Goal: Transaction & Acquisition: Download file/media

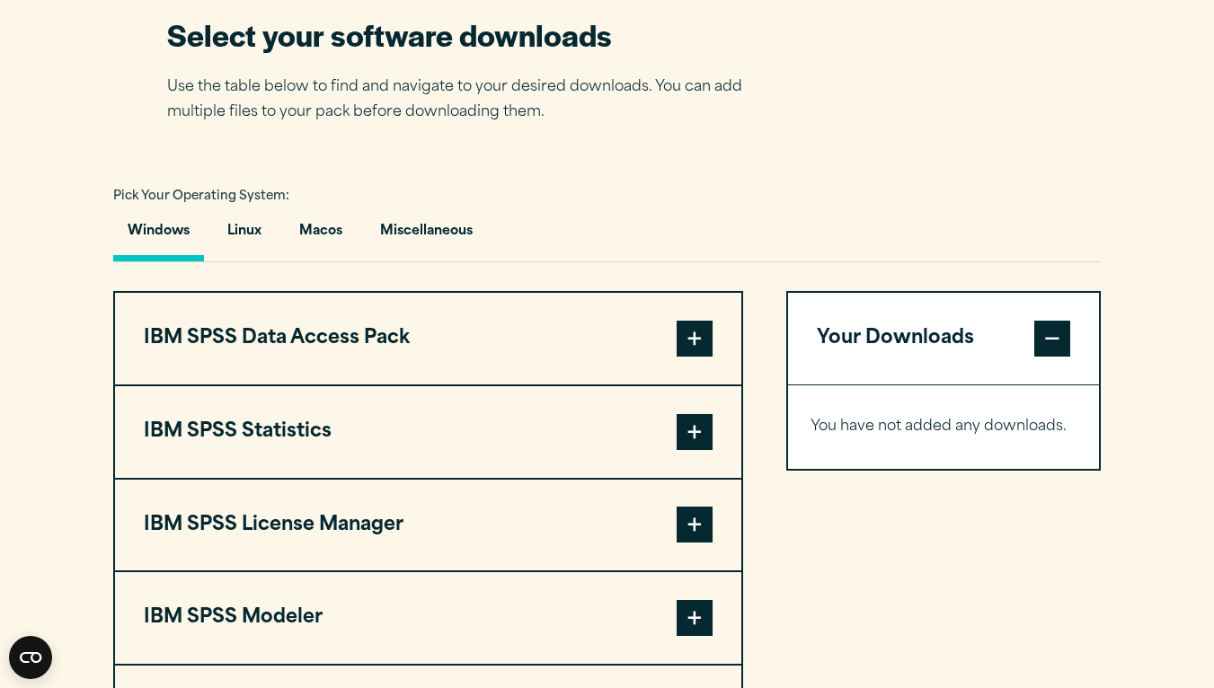
scroll to position [1167, 0]
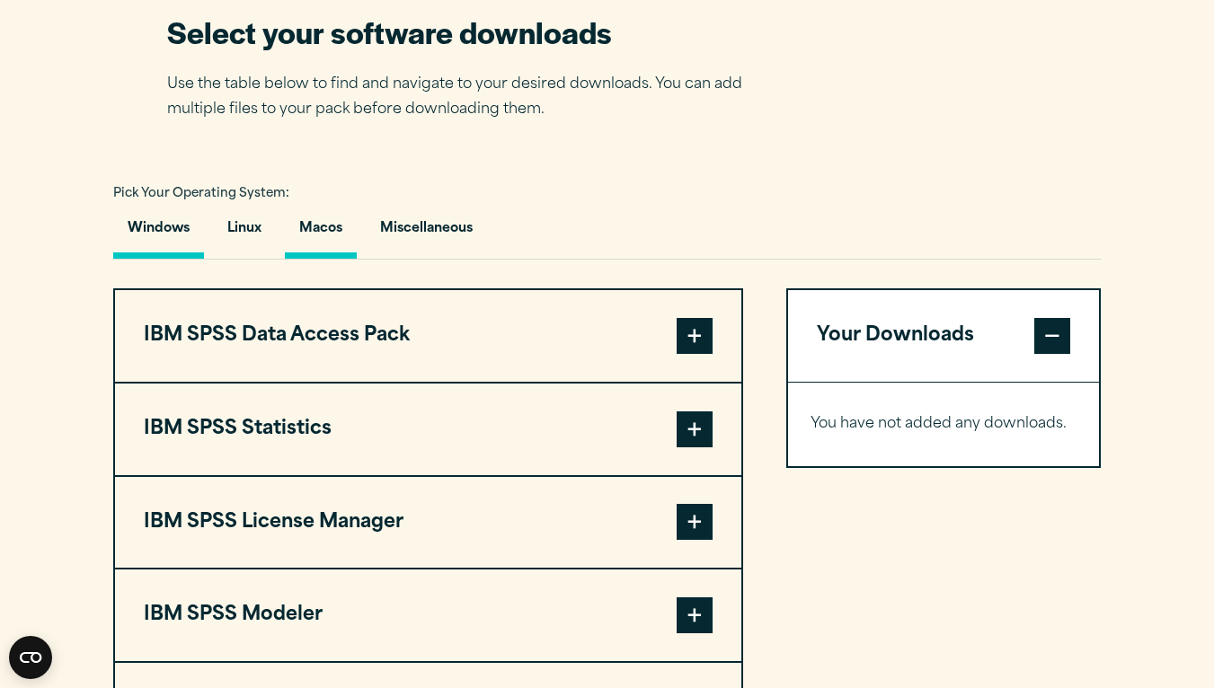
click at [334, 227] on button "Macos" at bounding box center [321, 233] width 72 height 51
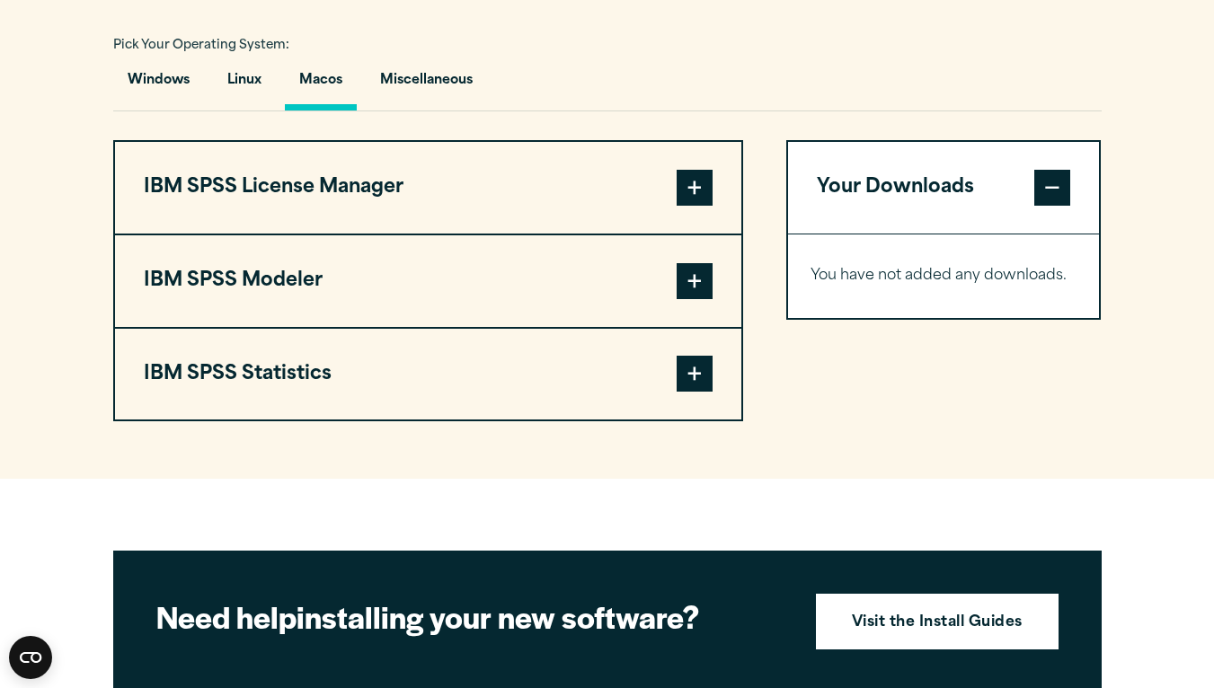
scroll to position [1332, 0]
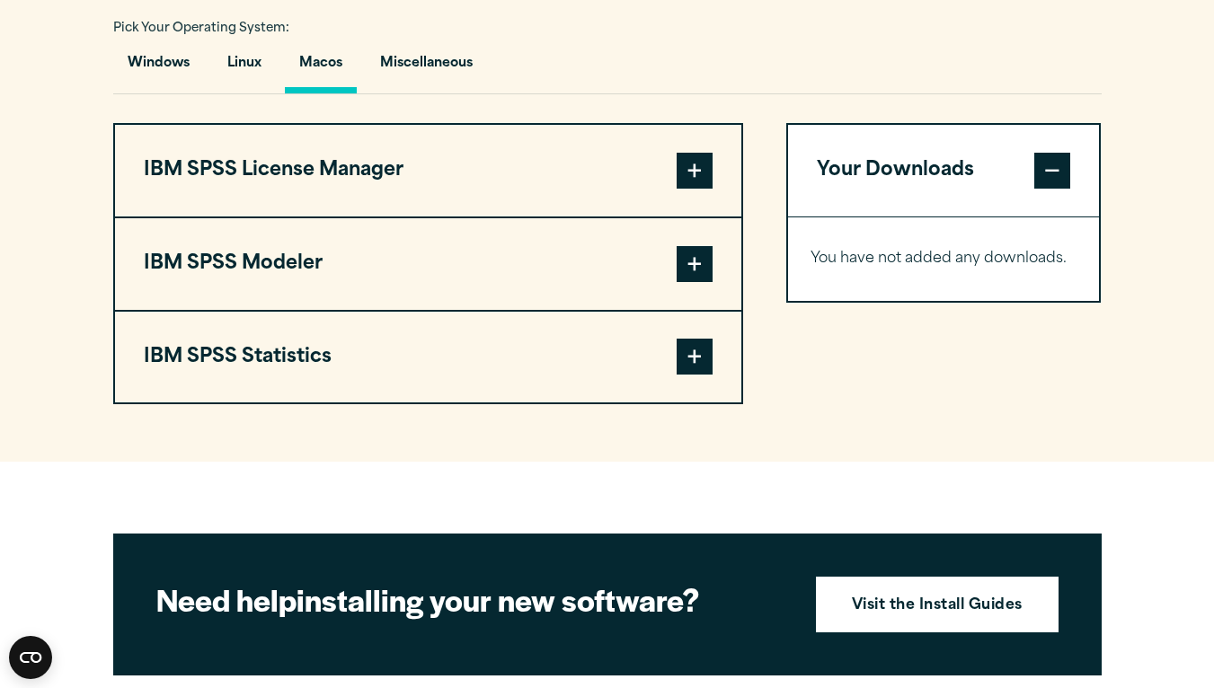
click at [692, 359] on span at bounding box center [694, 357] width 36 height 36
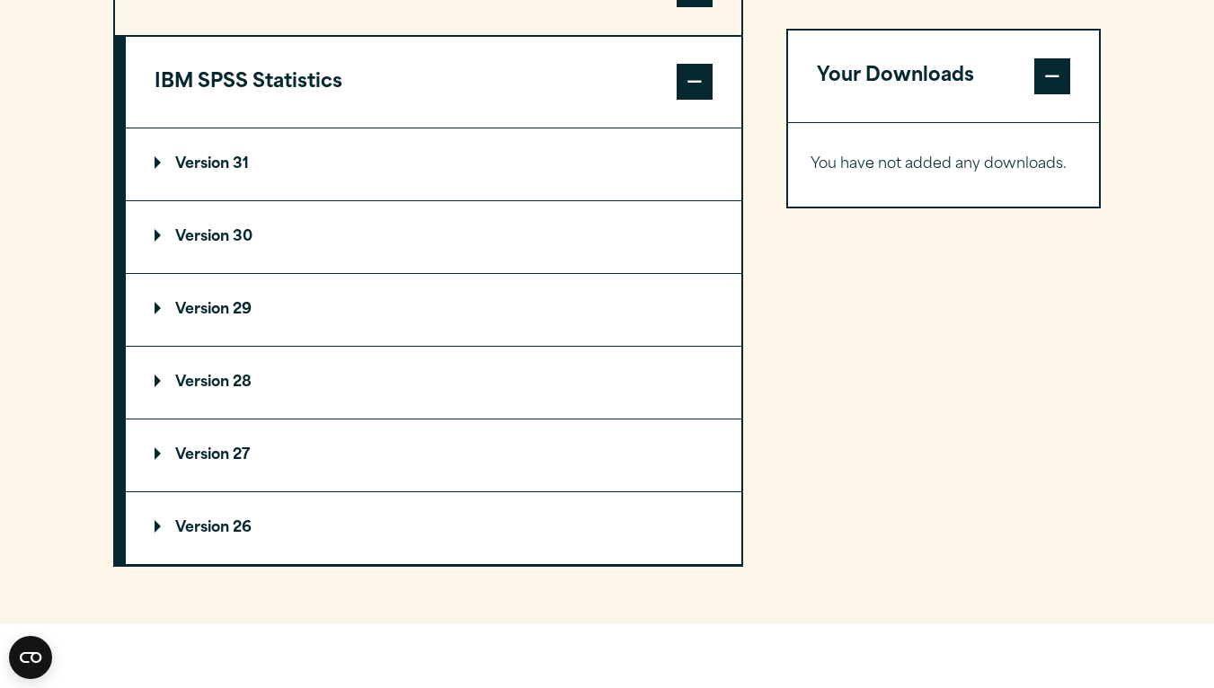
scroll to position [1613, 0]
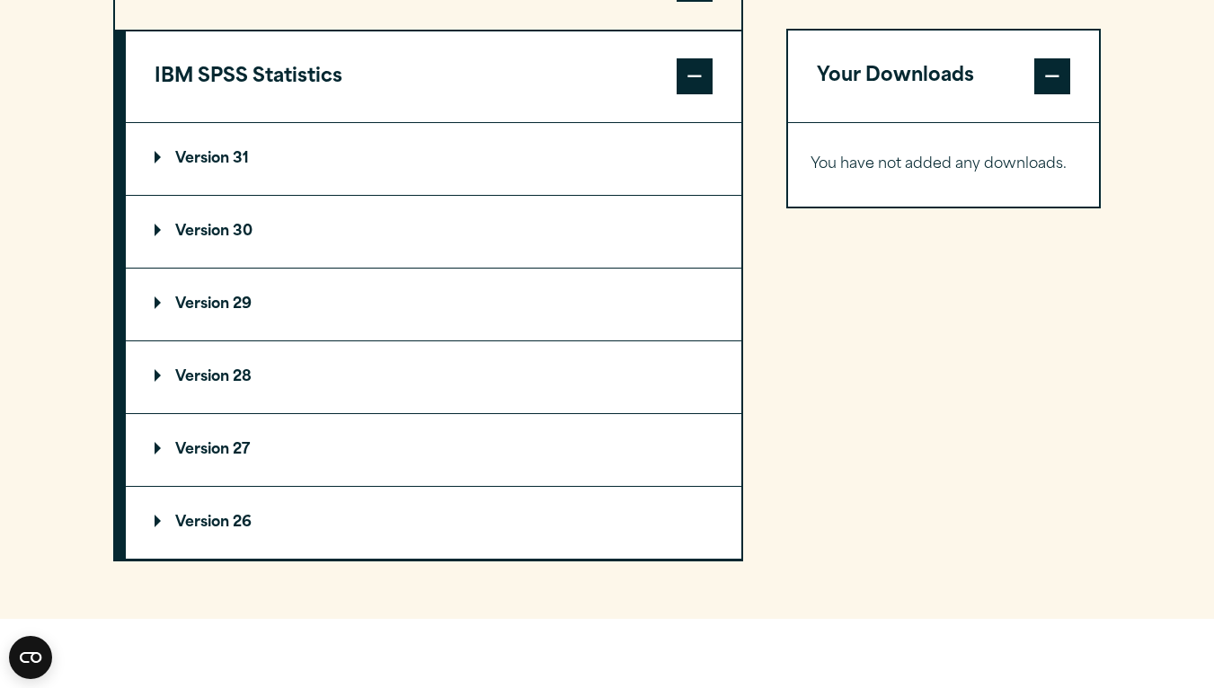
click at [226, 299] on p "Version 29" at bounding box center [203, 304] width 97 height 14
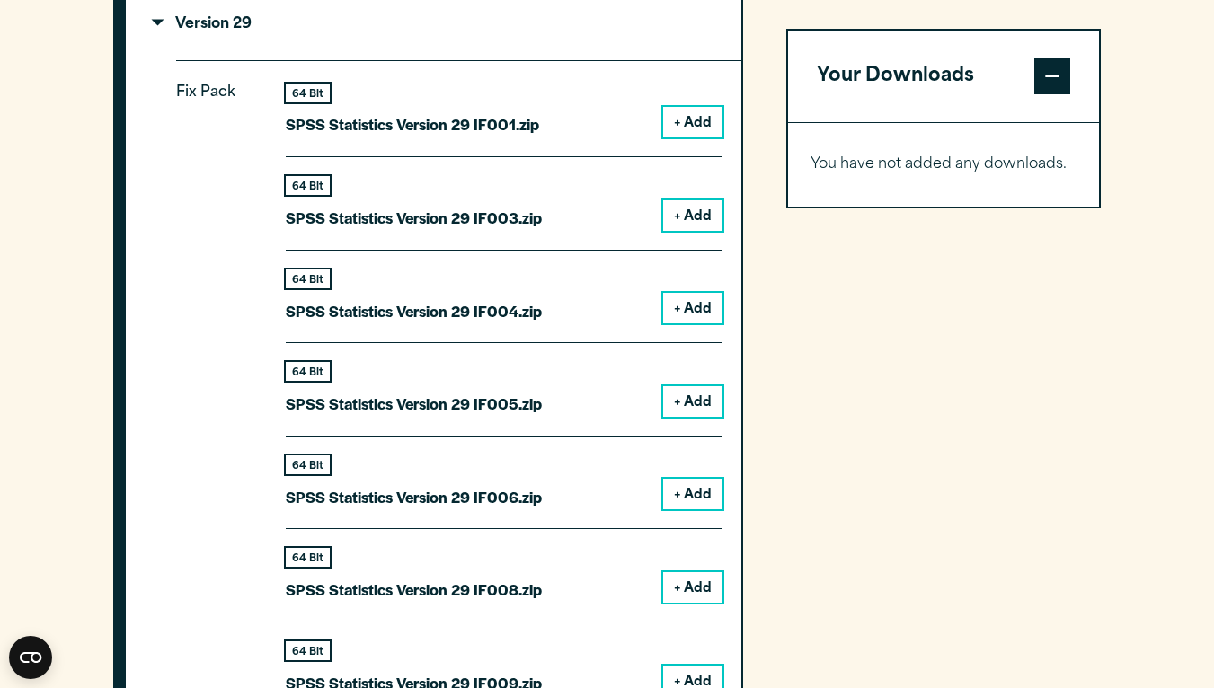
scroll to position [1863, 0]
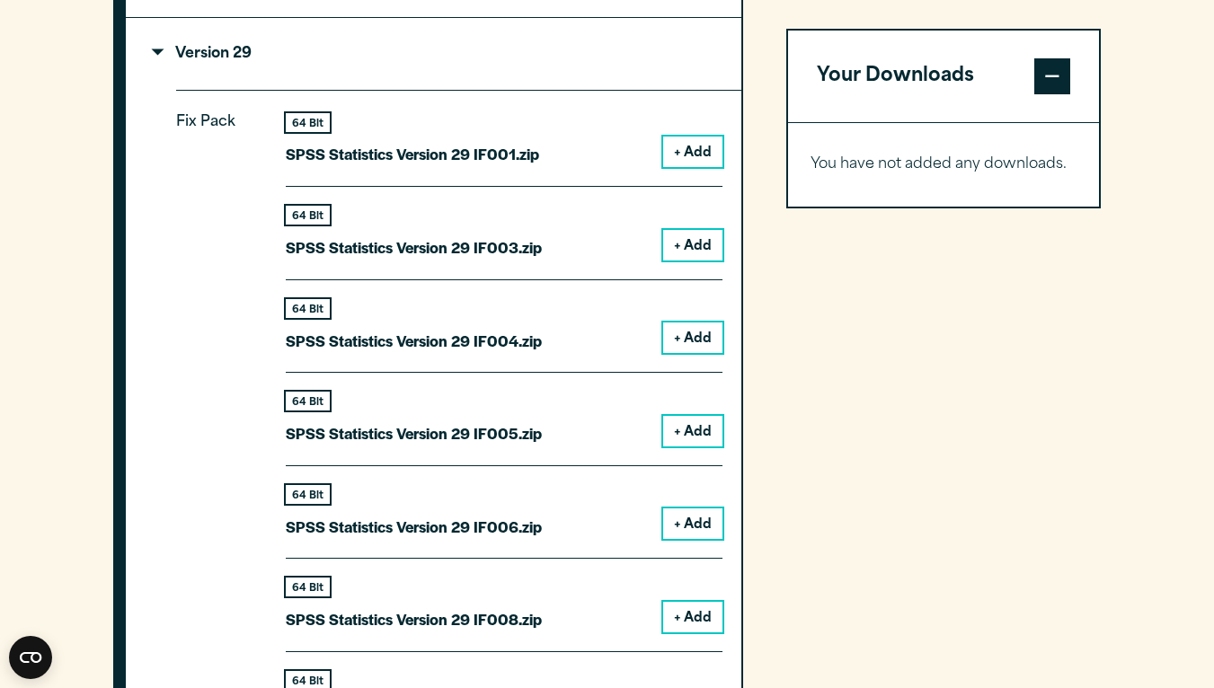
click at [690, 149] on button "+ Add" at bounding box center [692, 152] width 59 height 31
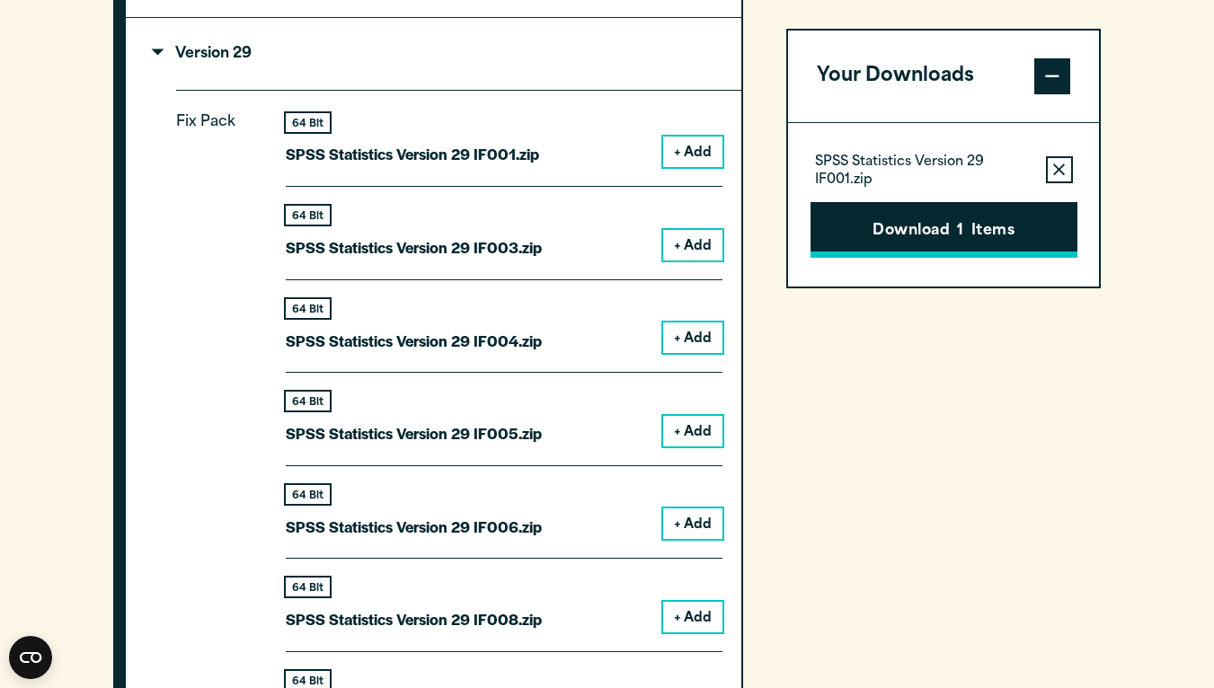
click at [938, 232] on button "Download 1 Items" at bounding box center [943, 230] width 267 height 56
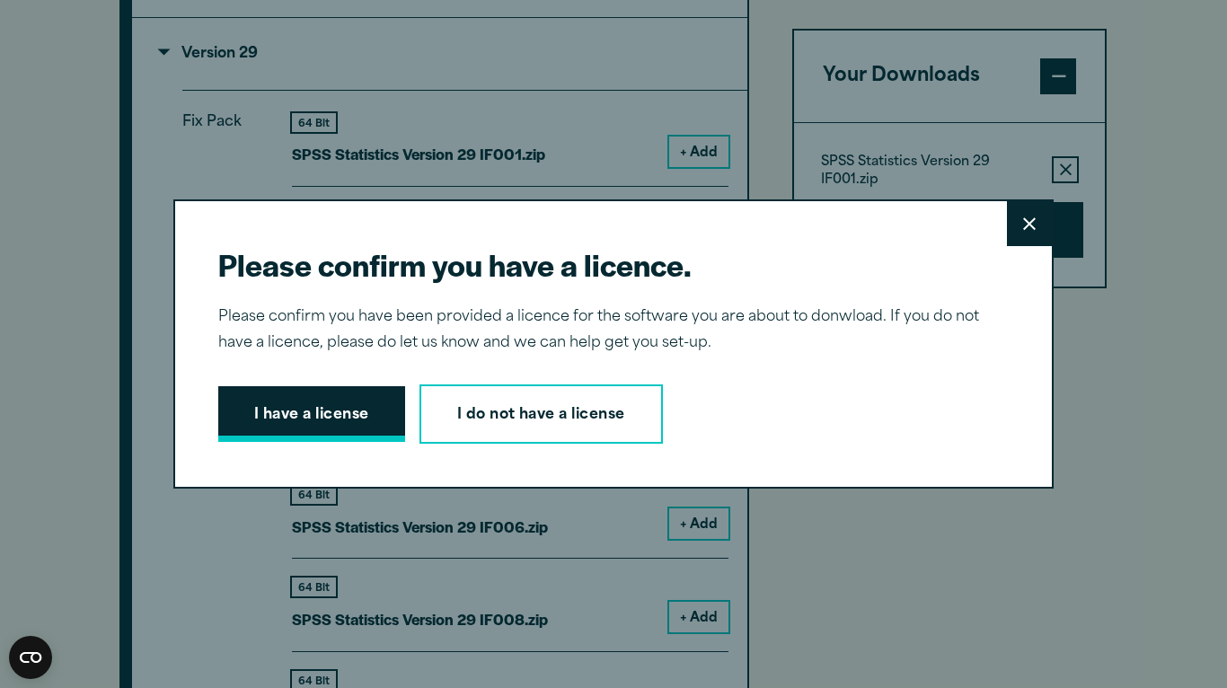
click at [298, 411] on button "I have a license" at bounding box center [311, 414] width 187 height 56
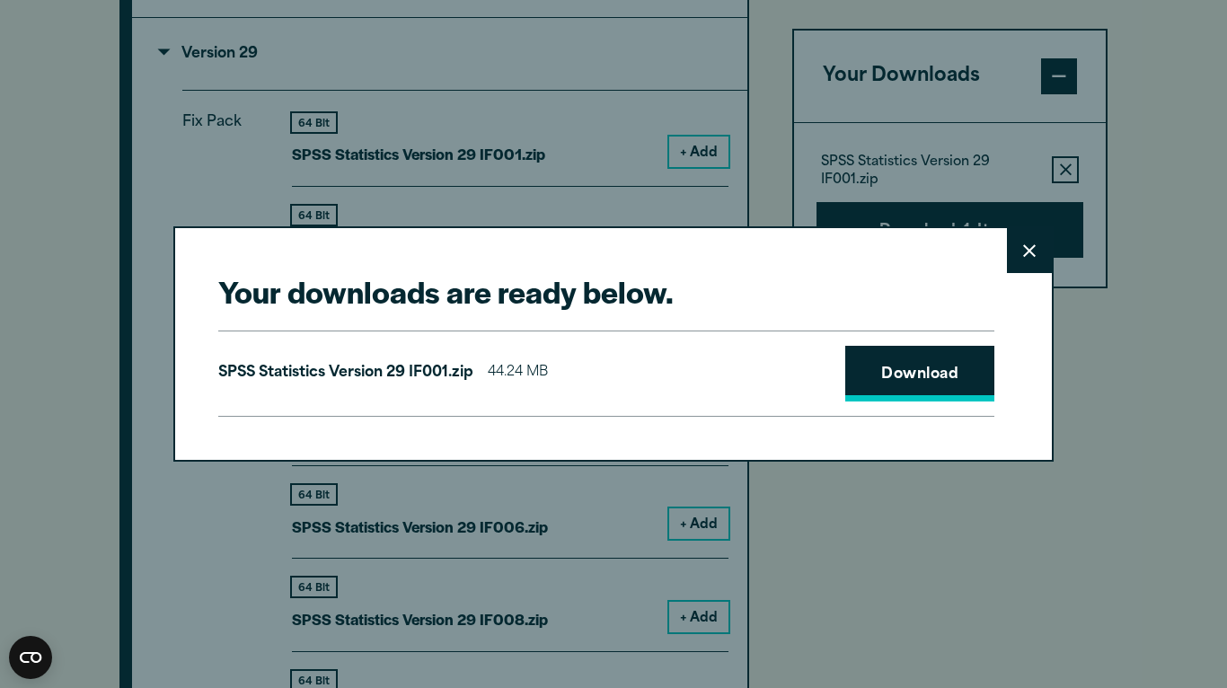
click at [884, 382] on link "Download" at bounding box center [919, 374] width 149 height 56
click at [1035, 261] on button "Close" at bounding box center [1029, 250] width 45 height 45
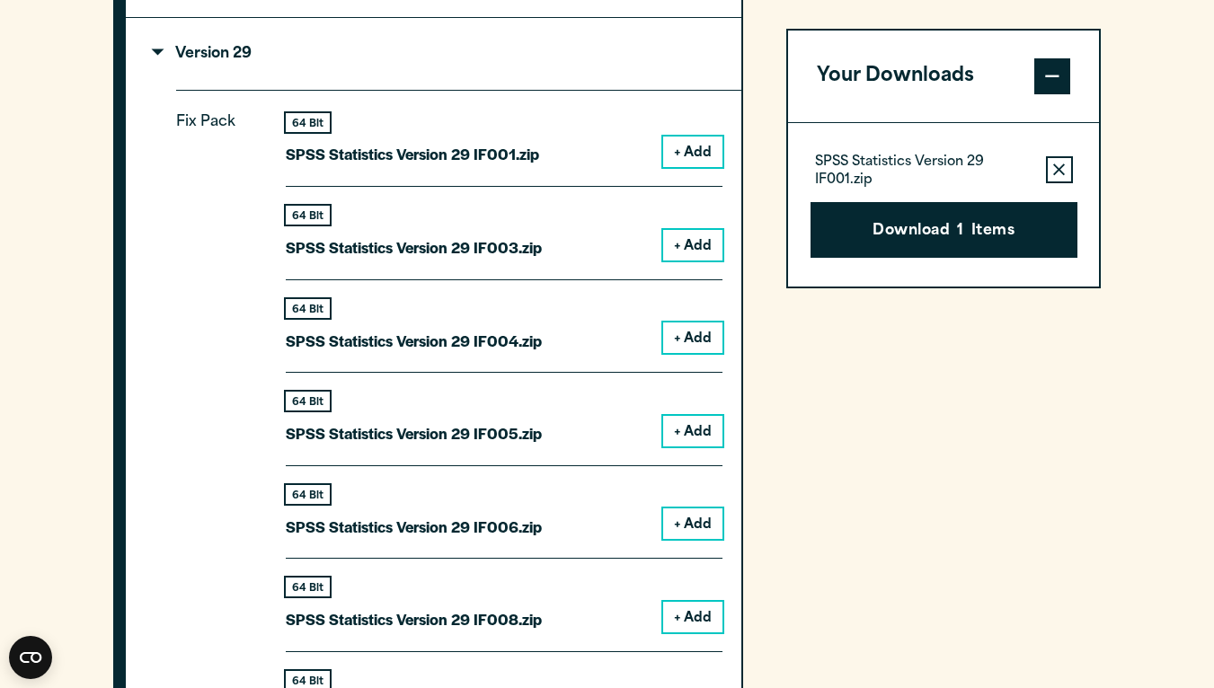
click at [692, 146] on button "+ Add" at bounding box center [692, 152] width 59 height 31
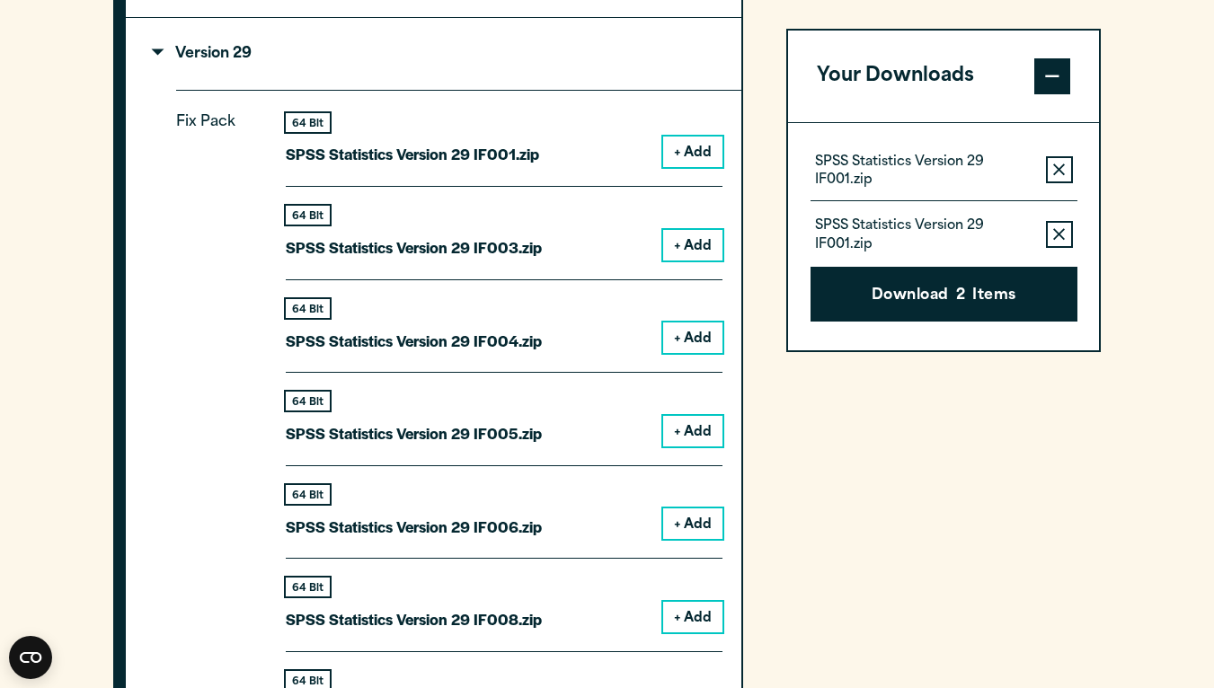
click at [1056, 225] on button "Remove this item from your software download list" at bounding box center [1059, 234] width 27 height 27
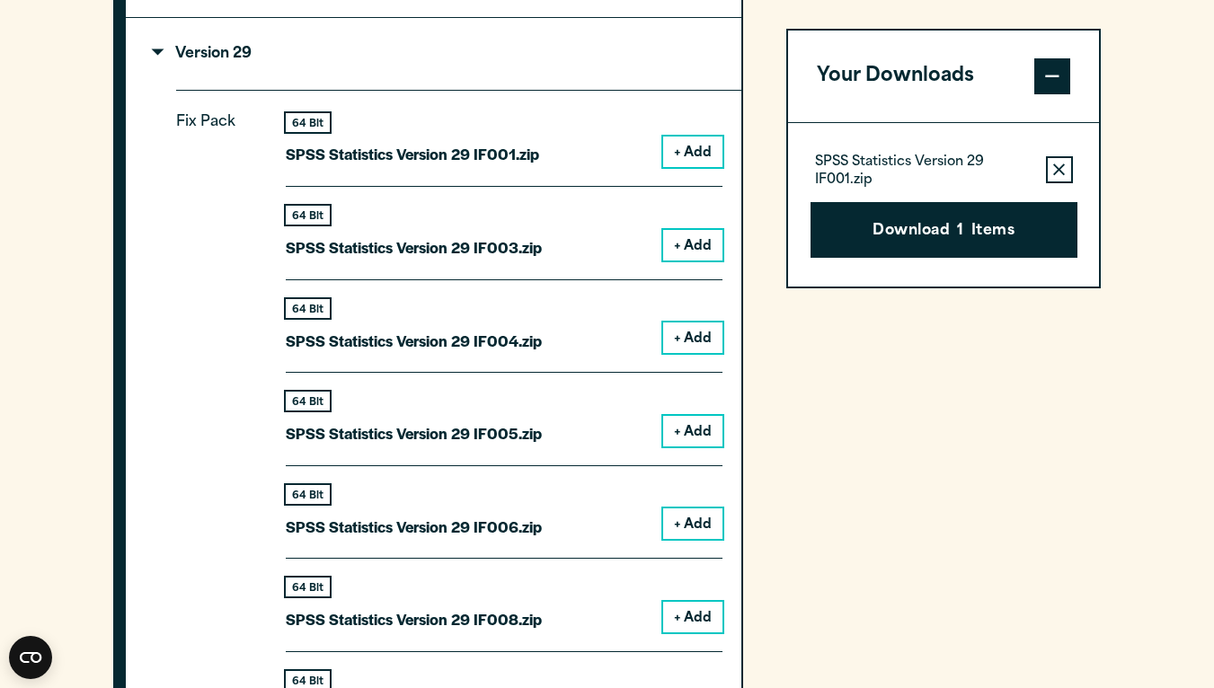
click at [702, 230] on button "+ Add" at bounding box center [692, 245] width 59 height 31
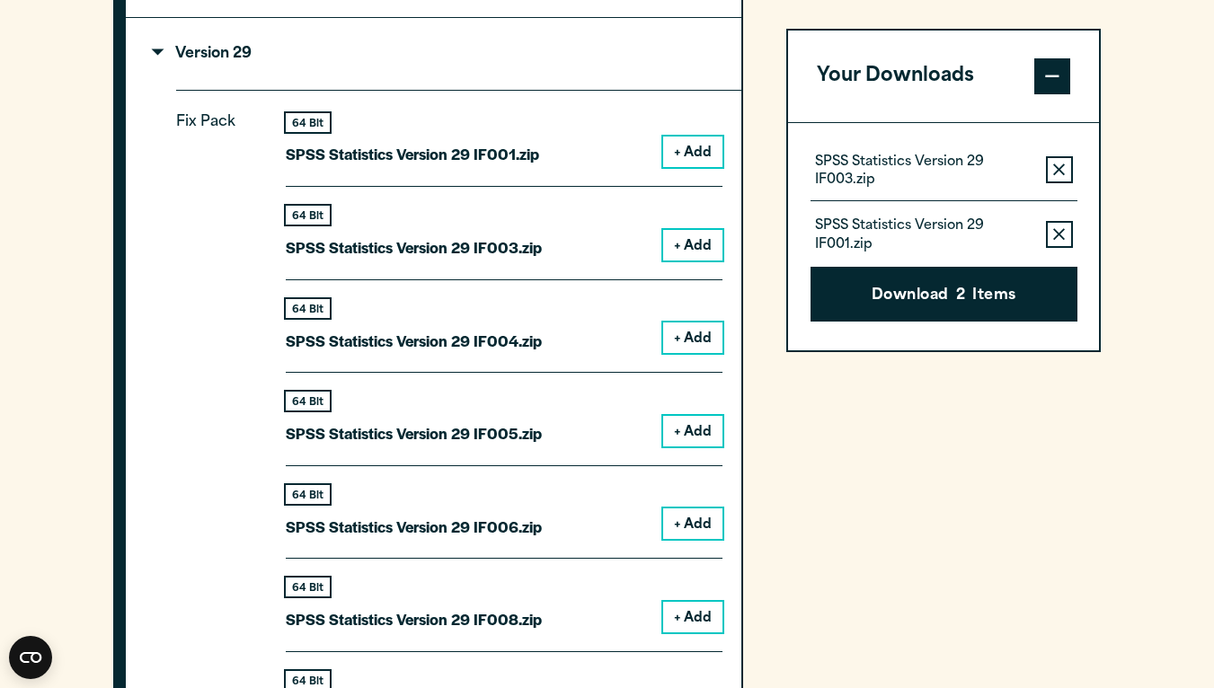
click at [702, 334] on button "+ Add" at bounding box center [692, 338] width 59 height 31
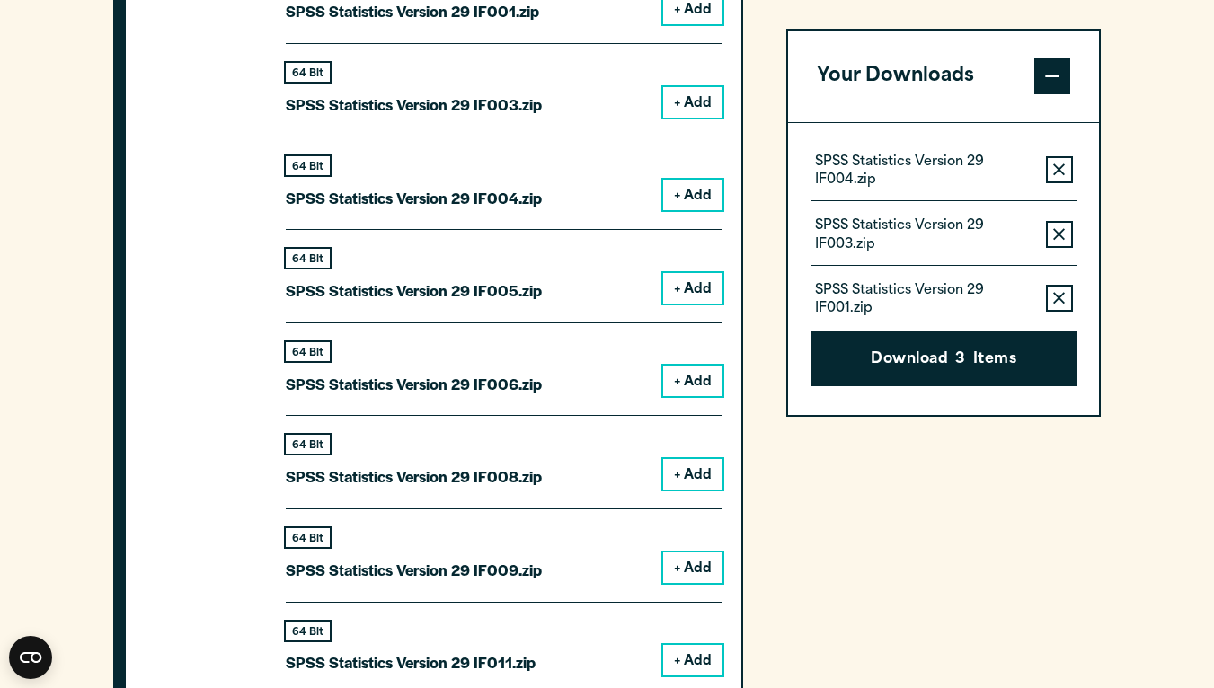
scroll to position [2011, 0]
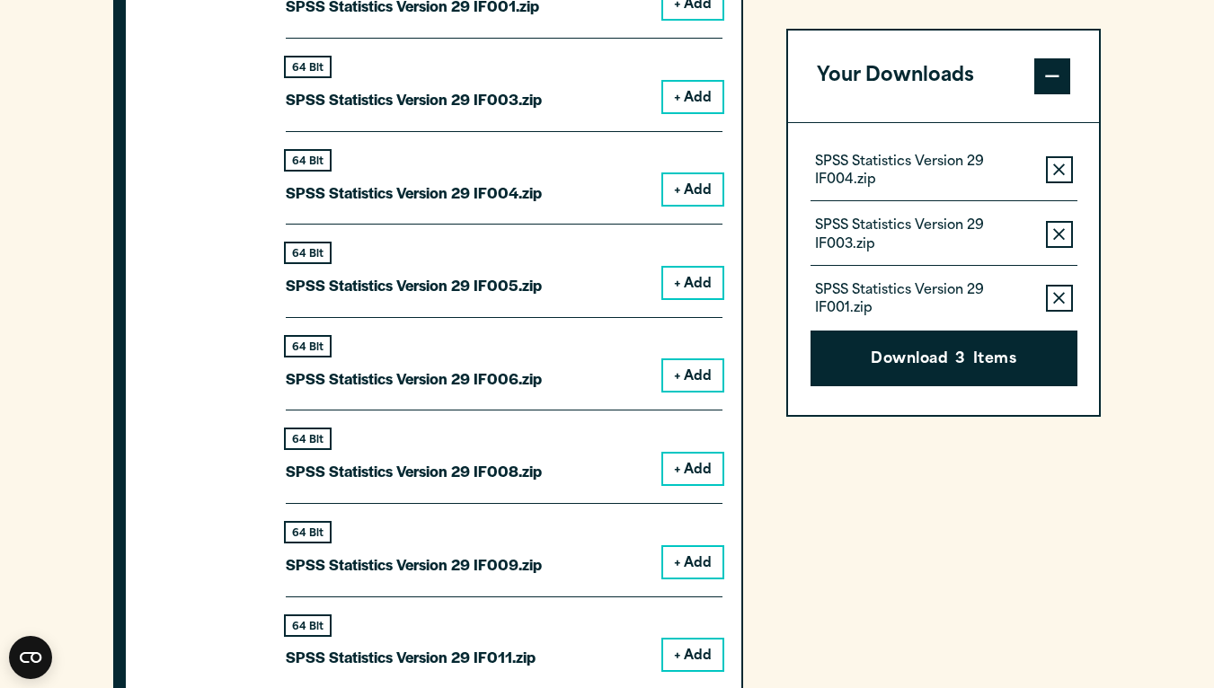
click at [698, 284] on button "+ Add" at bounding box center [692, 283] width 59 height 31
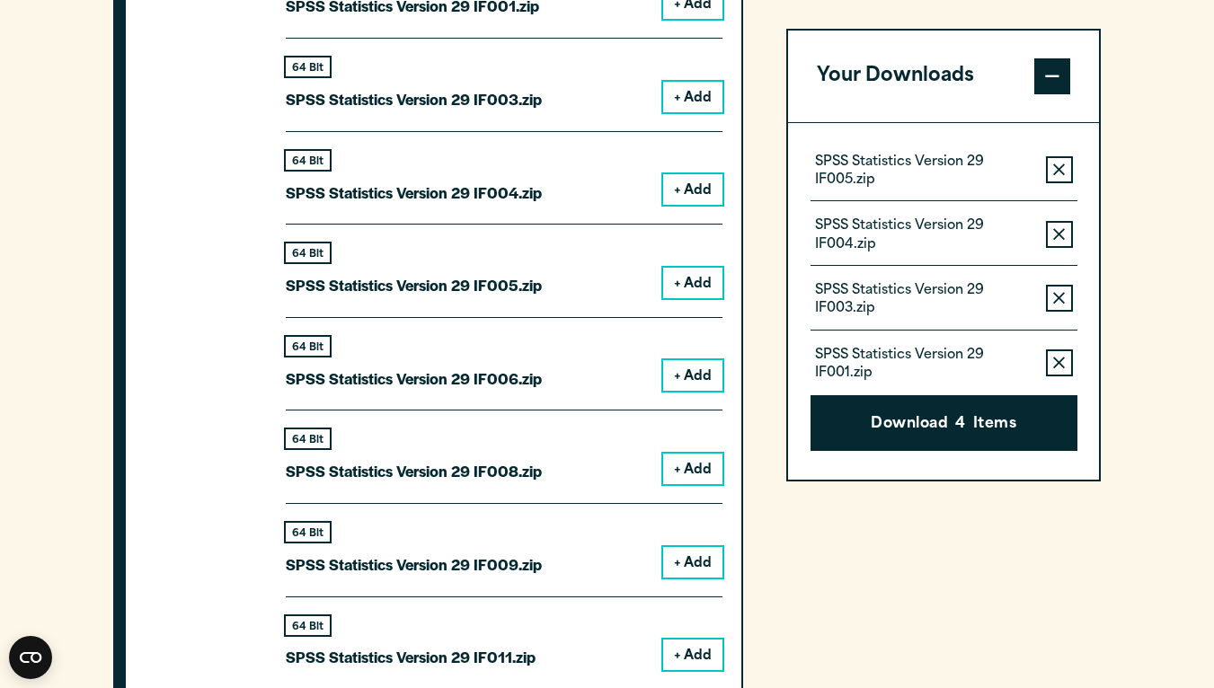
click at [703, 370] on button "+ Add" at bounding box center [692, 375] width 59 height 31
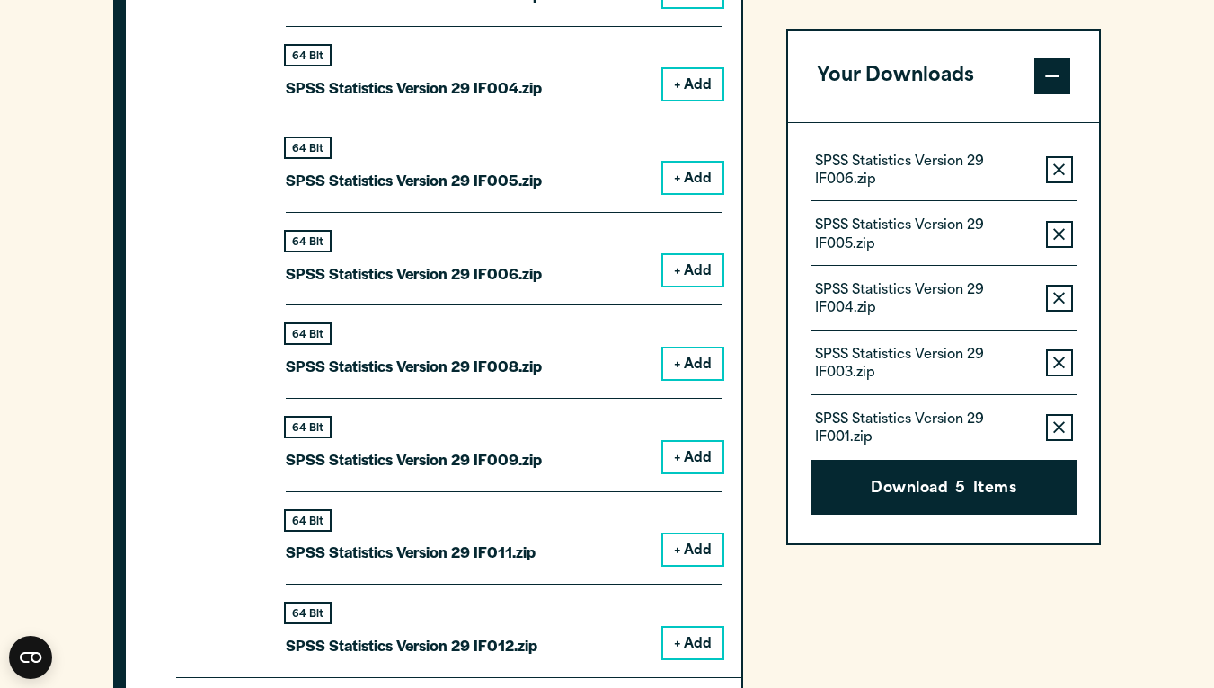
scroll to position [2125, 0]
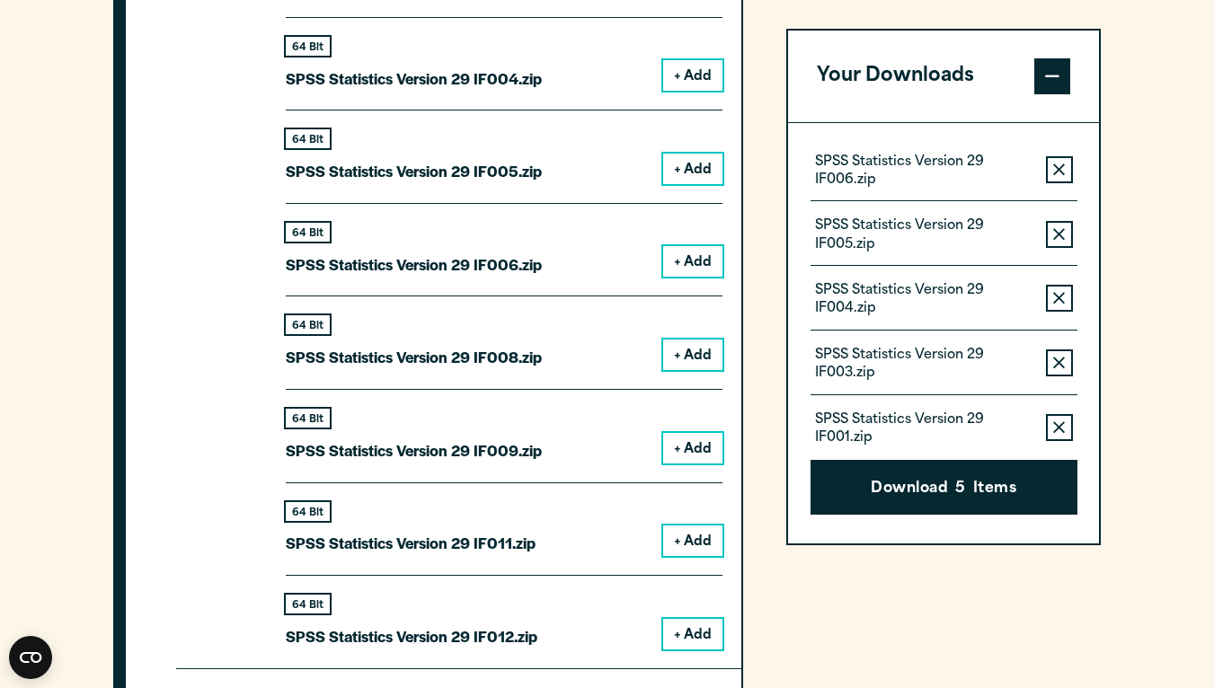
click at [701, 358] on button "+ Add" at bounding box center [692, 355] width 59 height 31
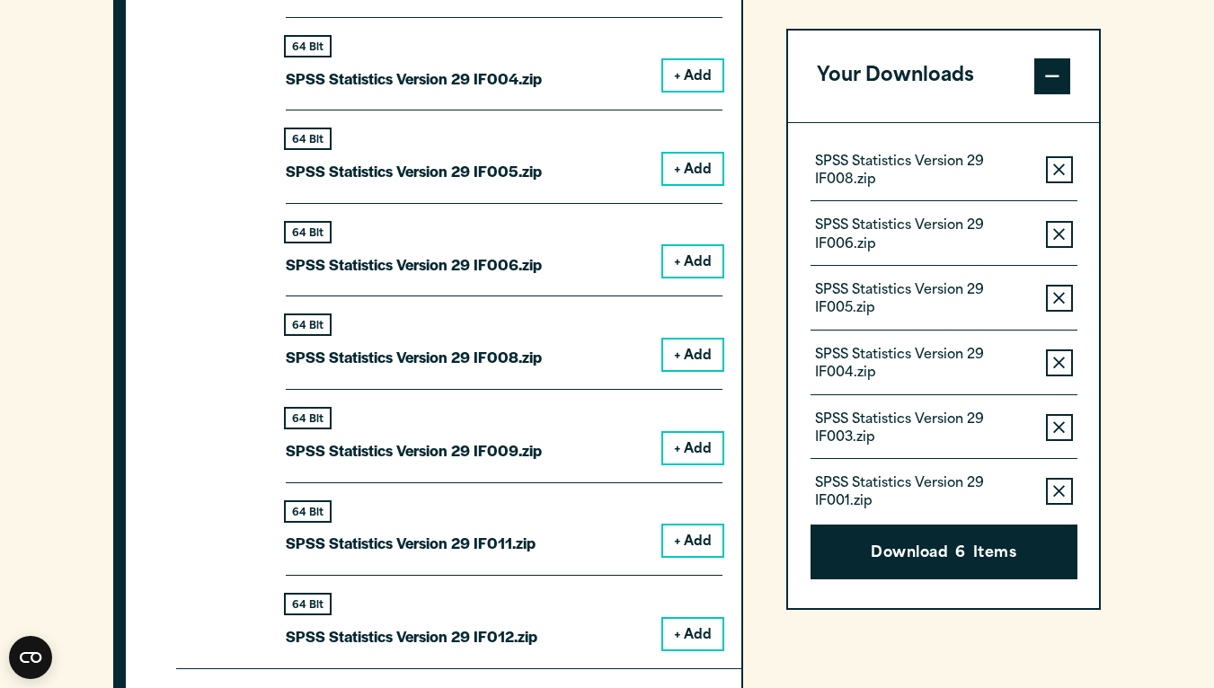
click at [699, 433] on button "+ Add" at bounding box center [692, 448] width 59 height 31
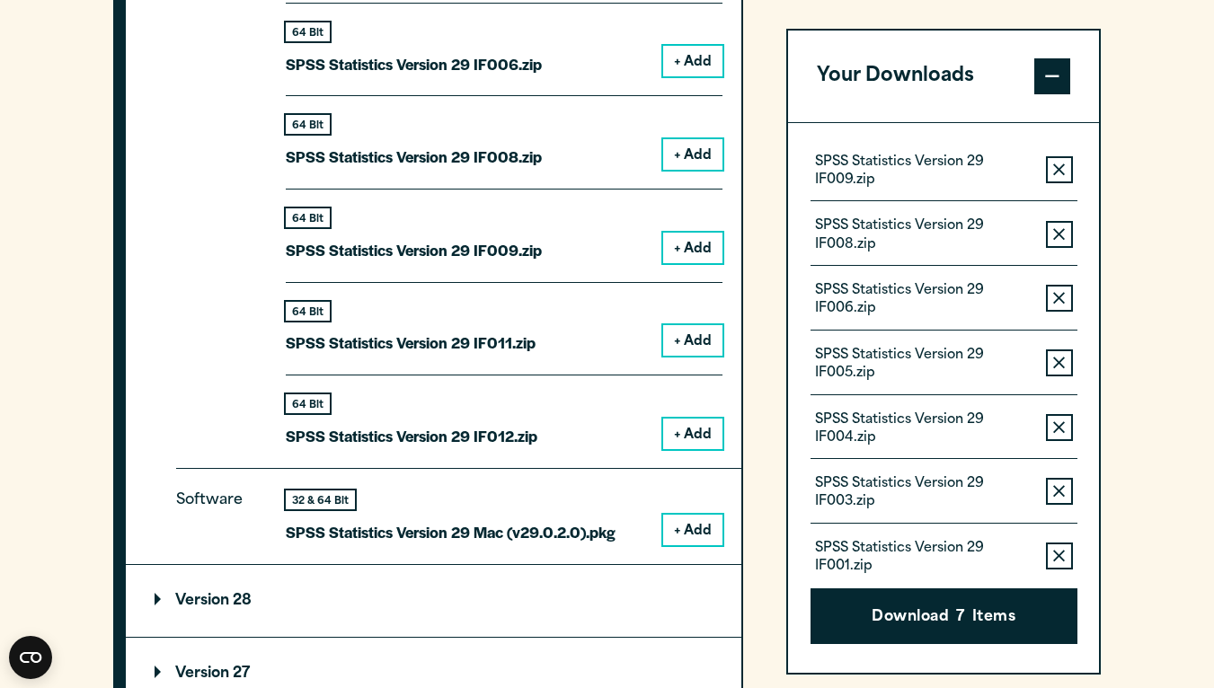
scroll to position [2327, 0]
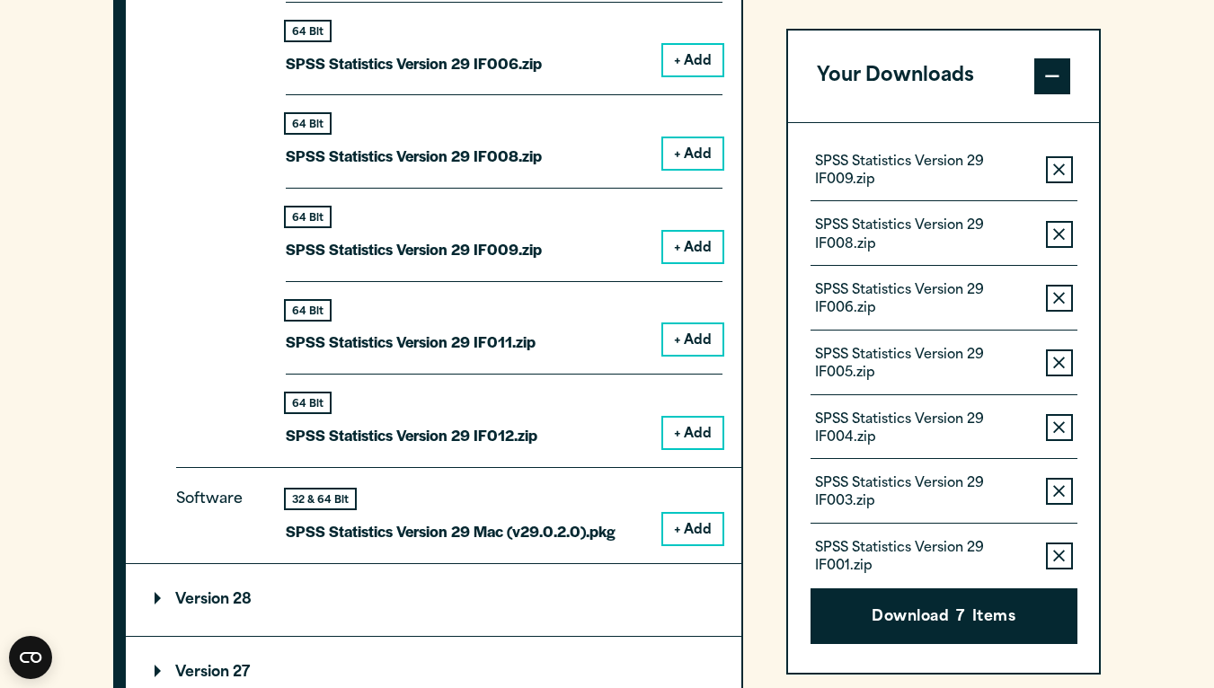
click at [691, 326] on button "+ Add" at bounding box center [692, 339] width 59 height 31
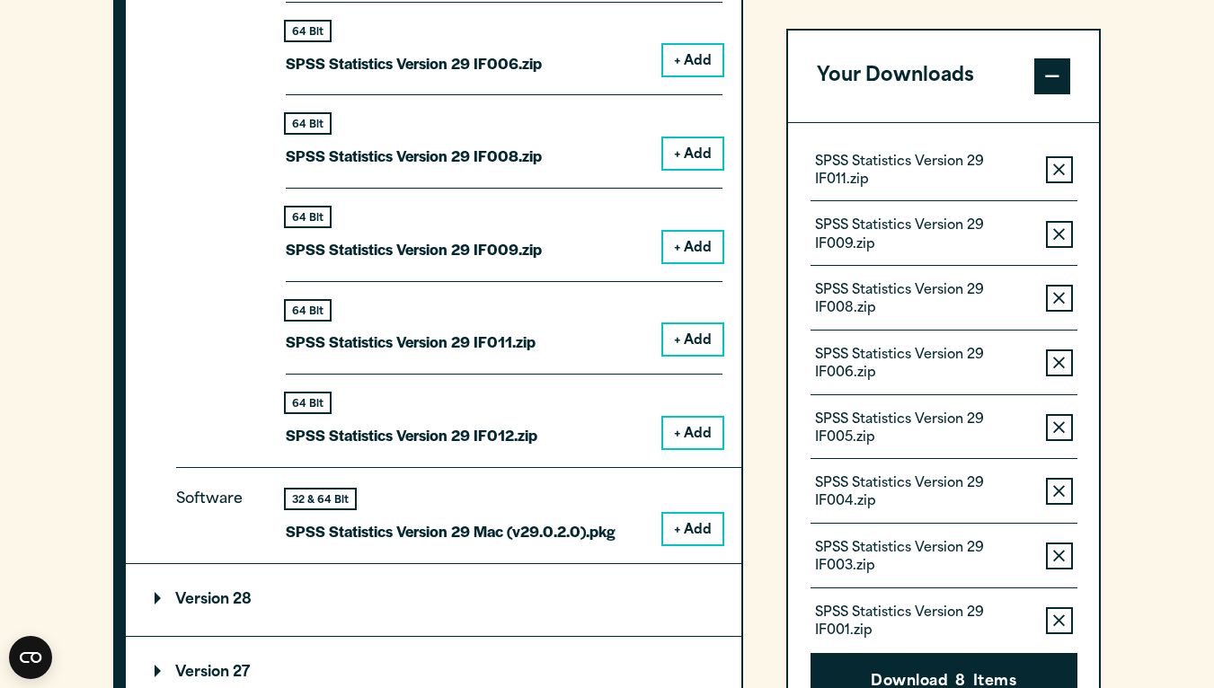
click at [691, 418] on button "+ Add" at bounding box center [692, 433] width 59 height 31
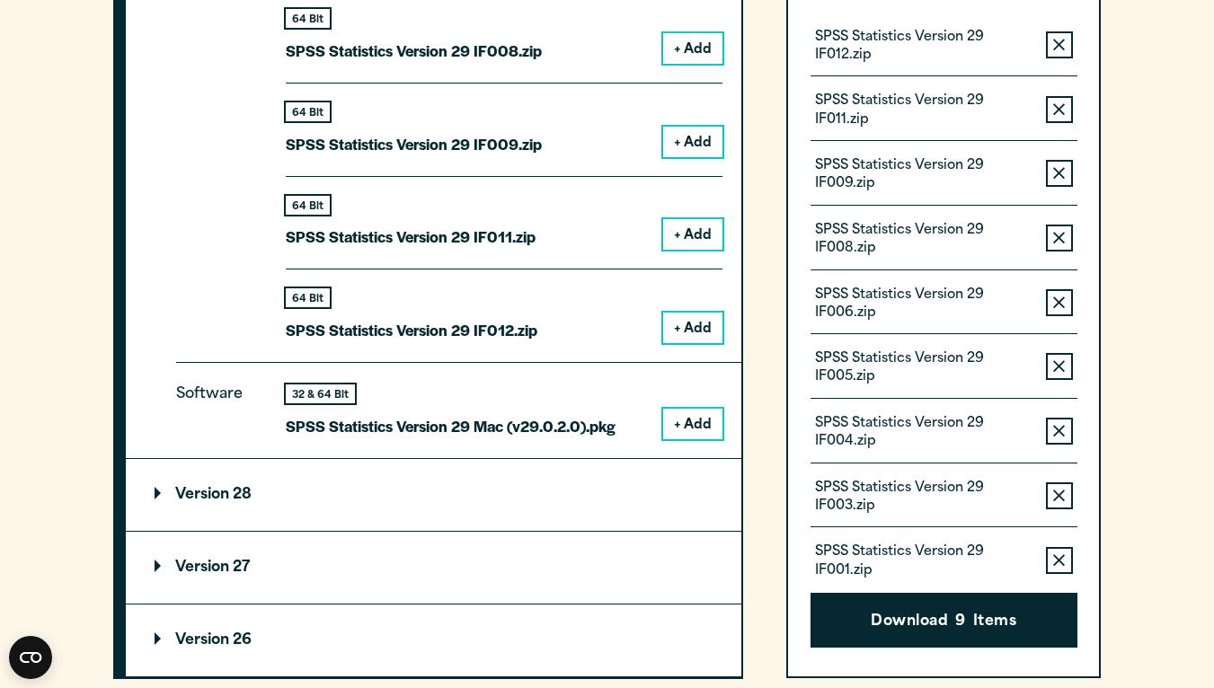
scroll to position [2461, 0]
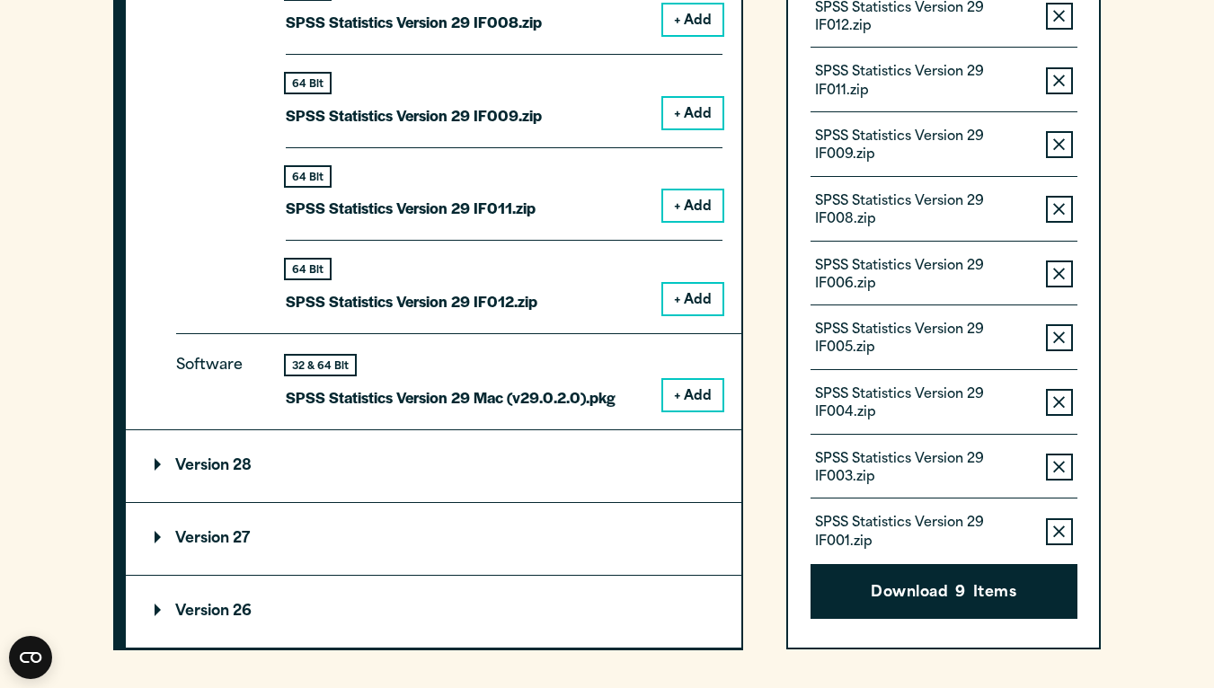
click at [693, 392] on button "+ Add" at bounding box center [692, 395] width 59 height 31
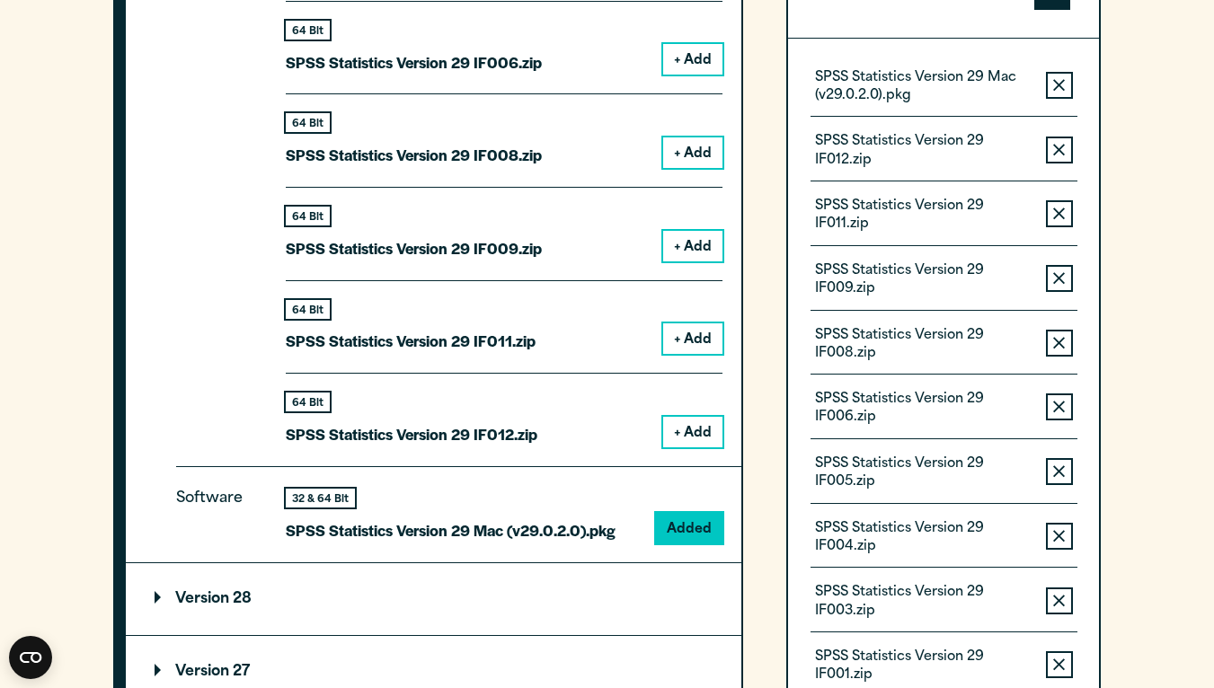
scroll to position [2337, 0]
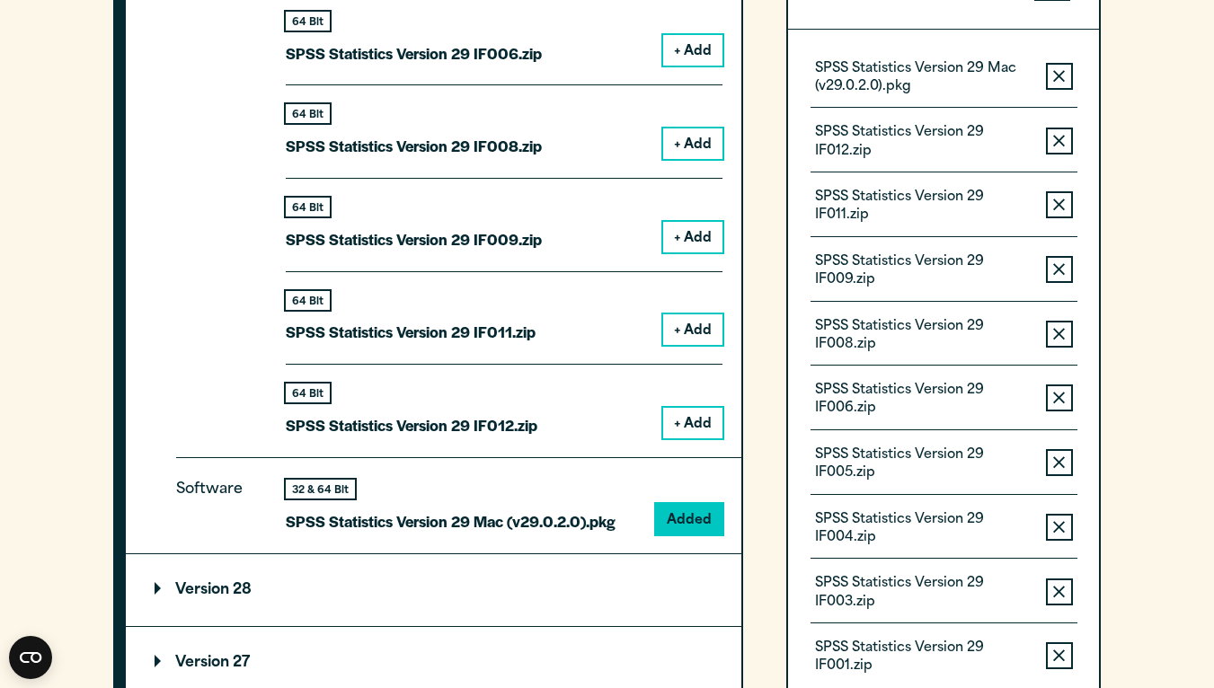
click at [1056, 137] on icon "button" at bounding box center [1059, 140] width 12 height 13
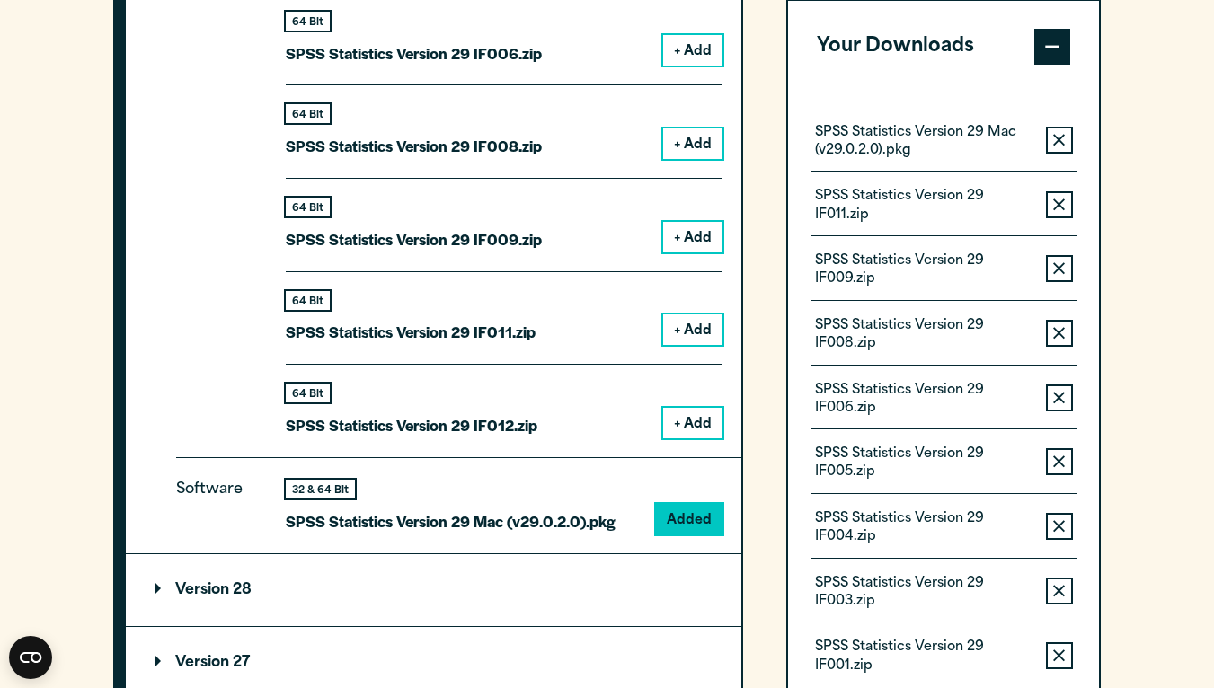
click at [1055, 355] on div "SPSS Statistics Version 29 IF008.zip Remove this item from your software downlo…" at bounding box center [943, 333] width 267 height 66
click at [1058, 331] on icon "button" at bounding box center [1059, 333] width 12 height 13
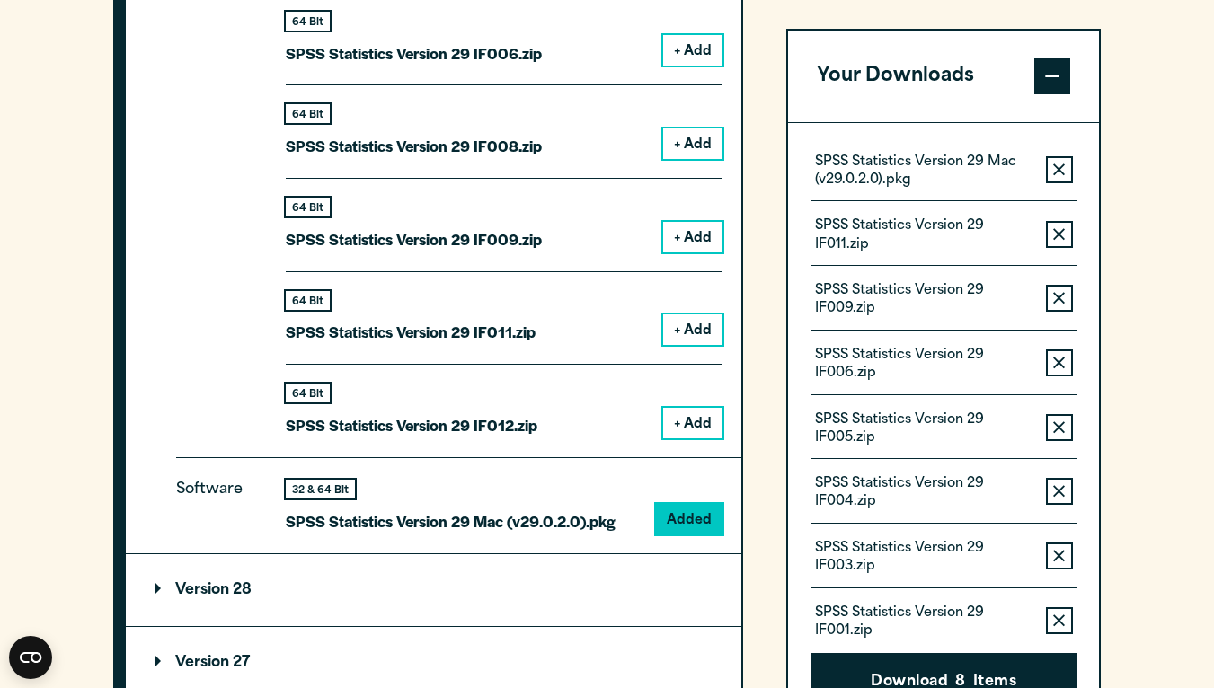
click at [1060, 293] on icon "button" at bounding box center [1059, 298] width 12 height 13
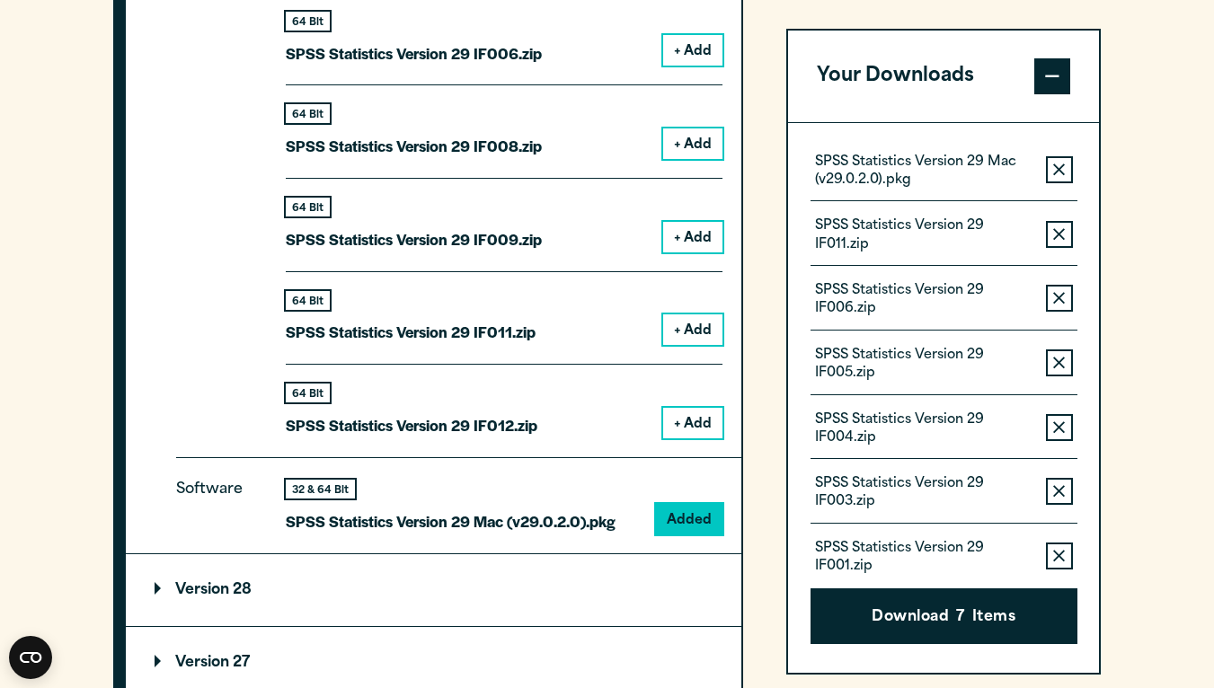
click at [1060, 228] on icon "button" at bounding box center [1059, 234] width 12 height 13
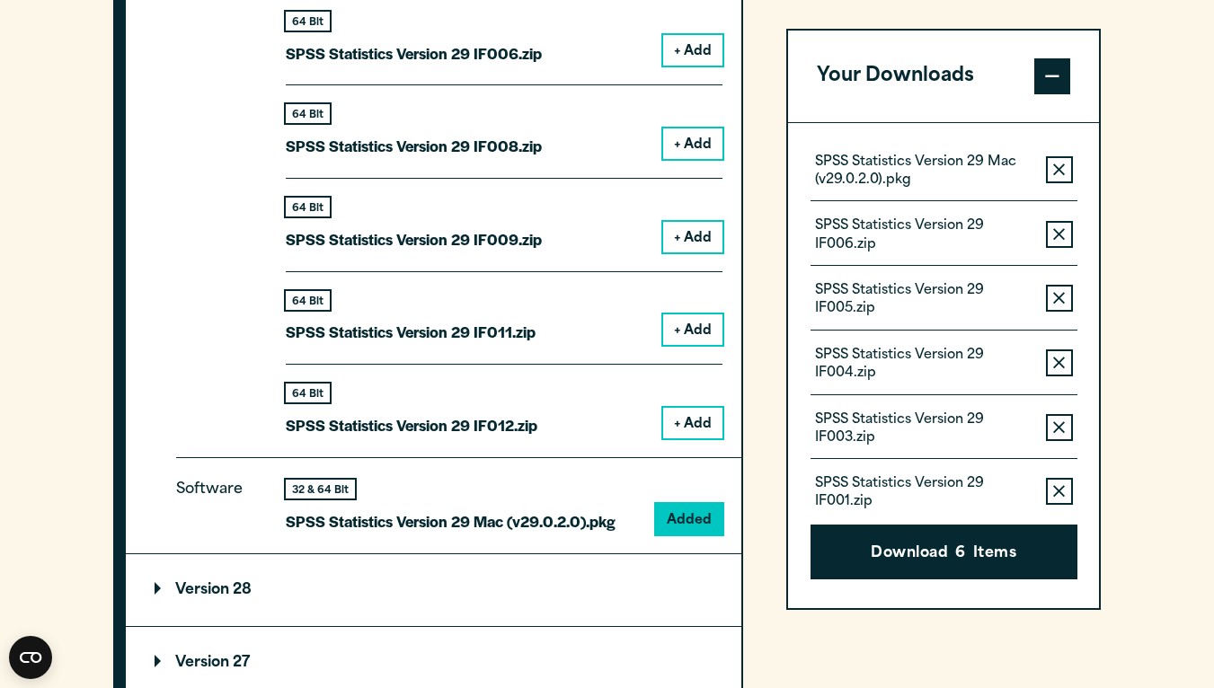
click at [1054, 228] on icon "button" at bounding box center [1059, 234] width 12 height 13
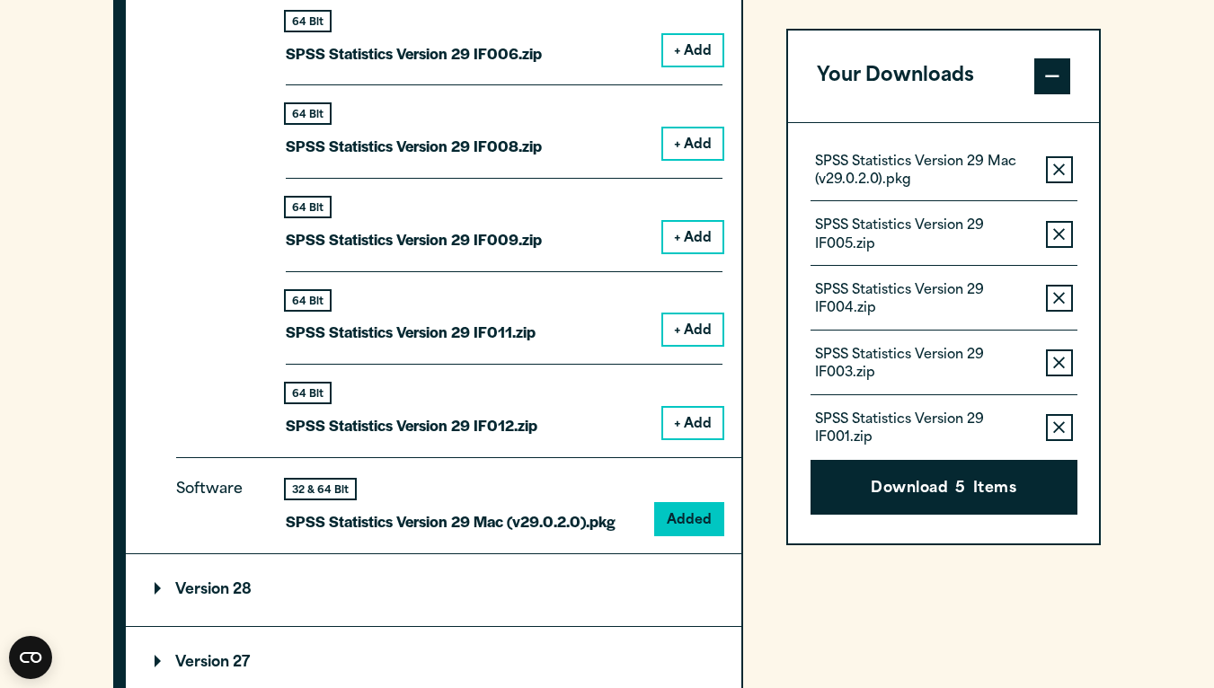
click at [1053, 235] on icon "button" at bounding box center [1059, 234] width 12 height 13
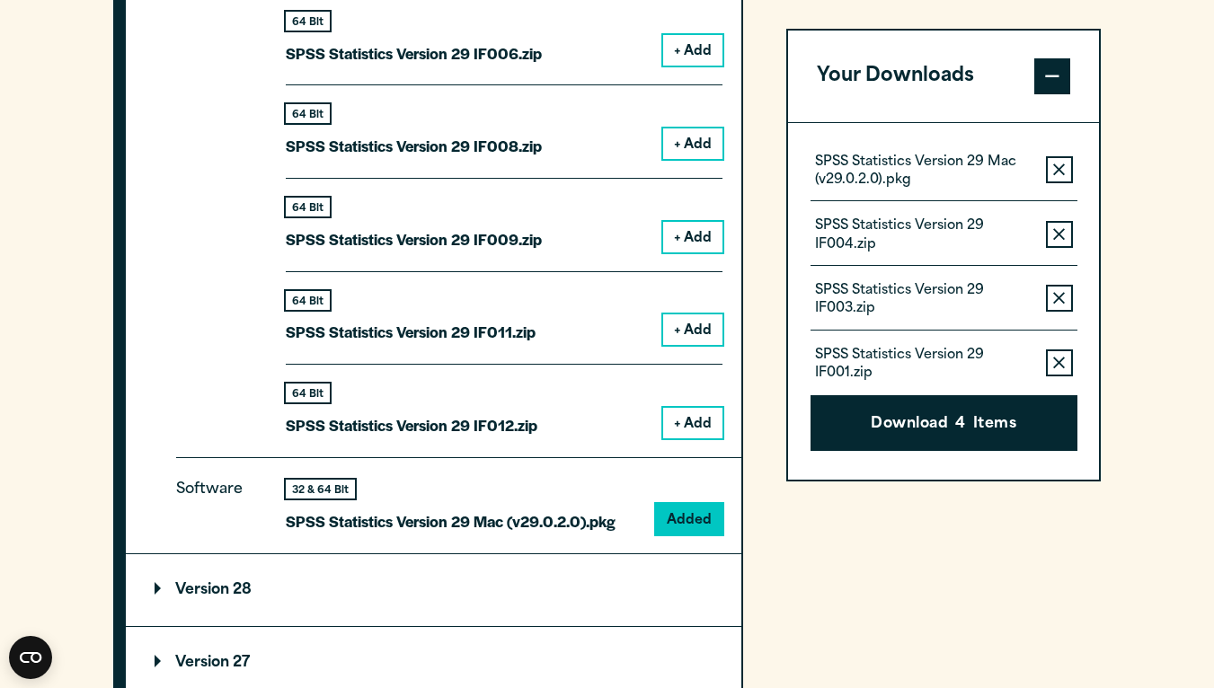
click at [1053, 235] on icon "button" at bounding box center [1059, 234] width 12 height 13
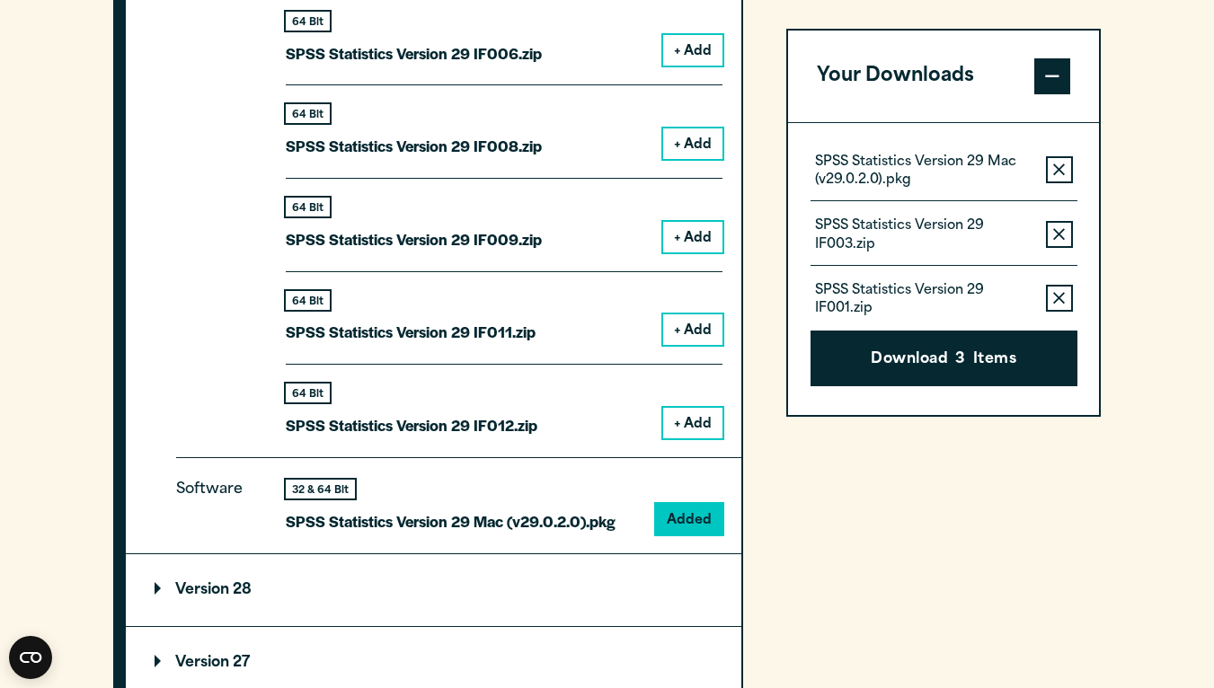
click at [1053, 235] on icon "button" at bounding box center [1059, 234] width 12 height 13
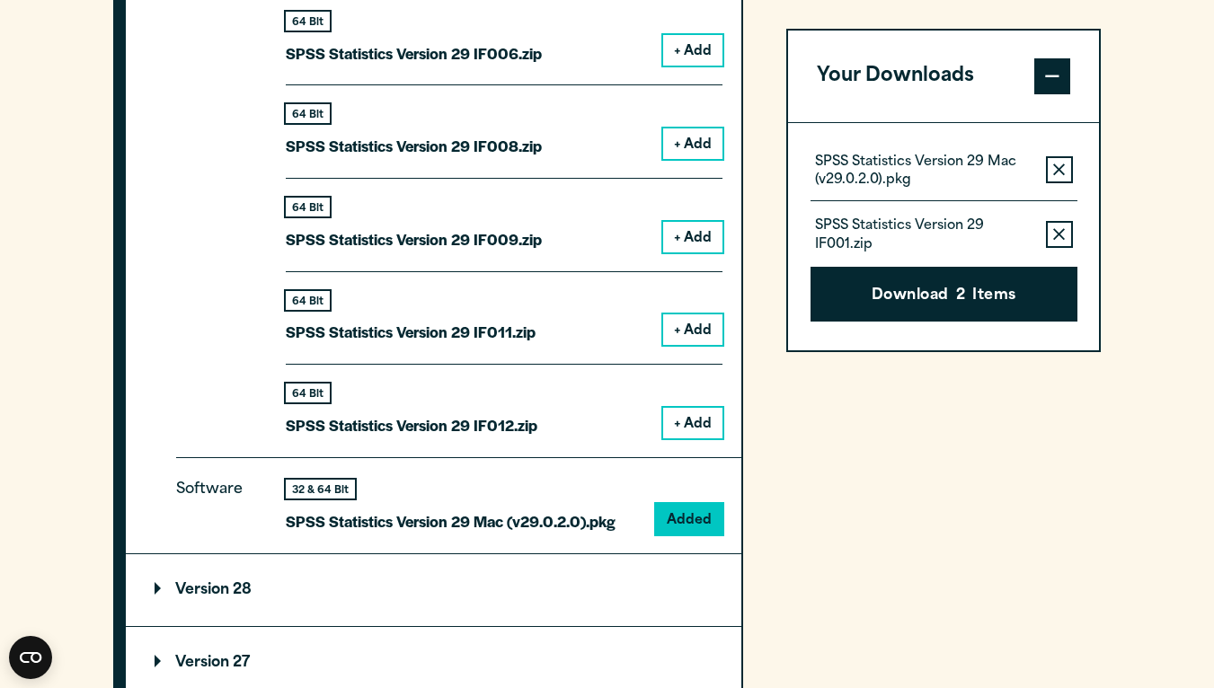
click at [1053, 235] on icon "button" at bounding box center [1059, 234] width 12 height 13
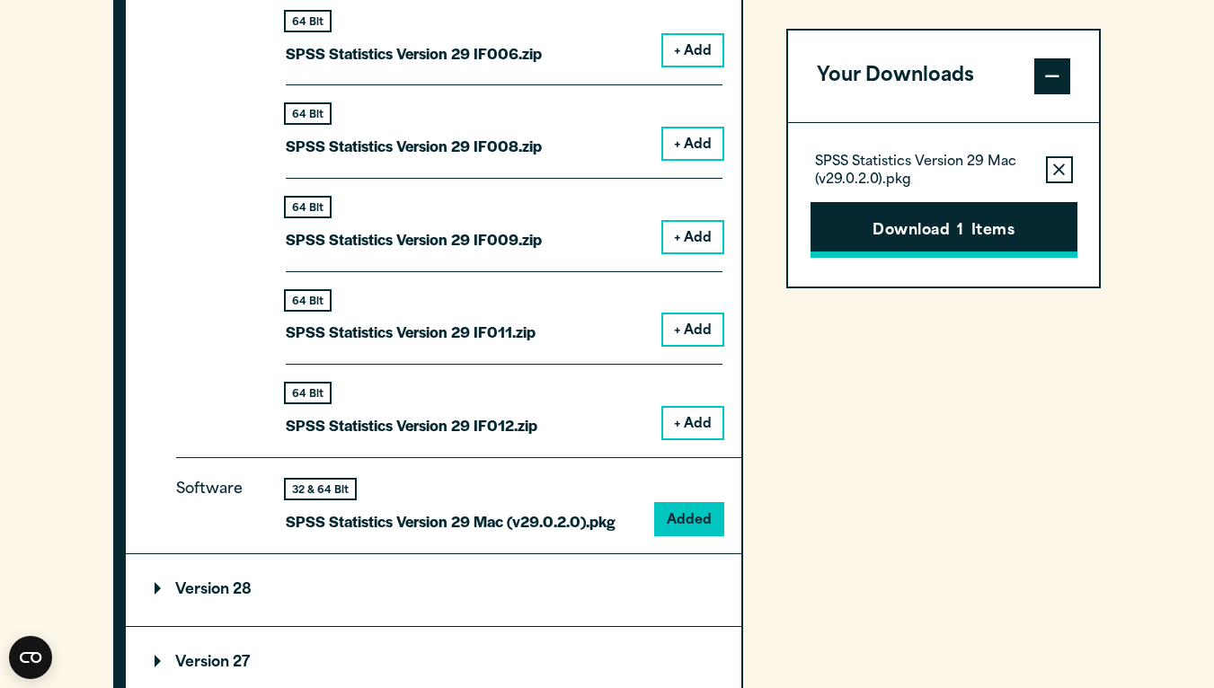
click at [997, 233] on button "Download 1 Items" at bounding box center [943, 230] width 267 height 56
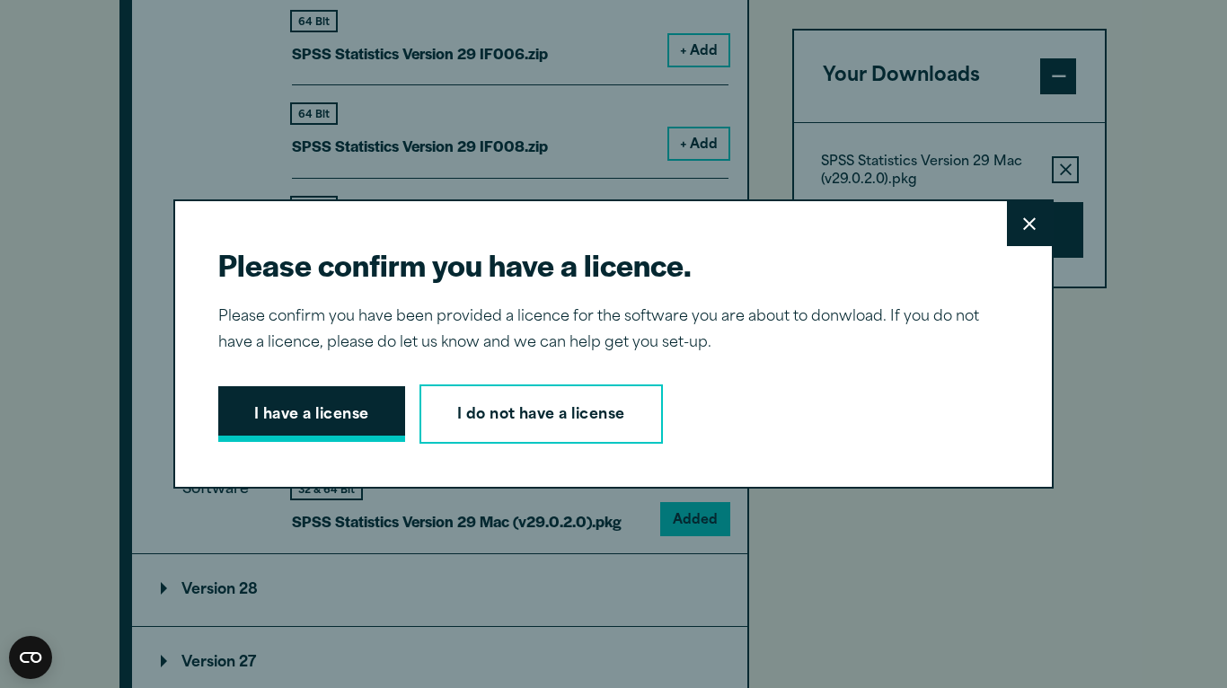
click at [329, 415] on button "I have a license" at bounding box center [311, 414] width 187 height 56
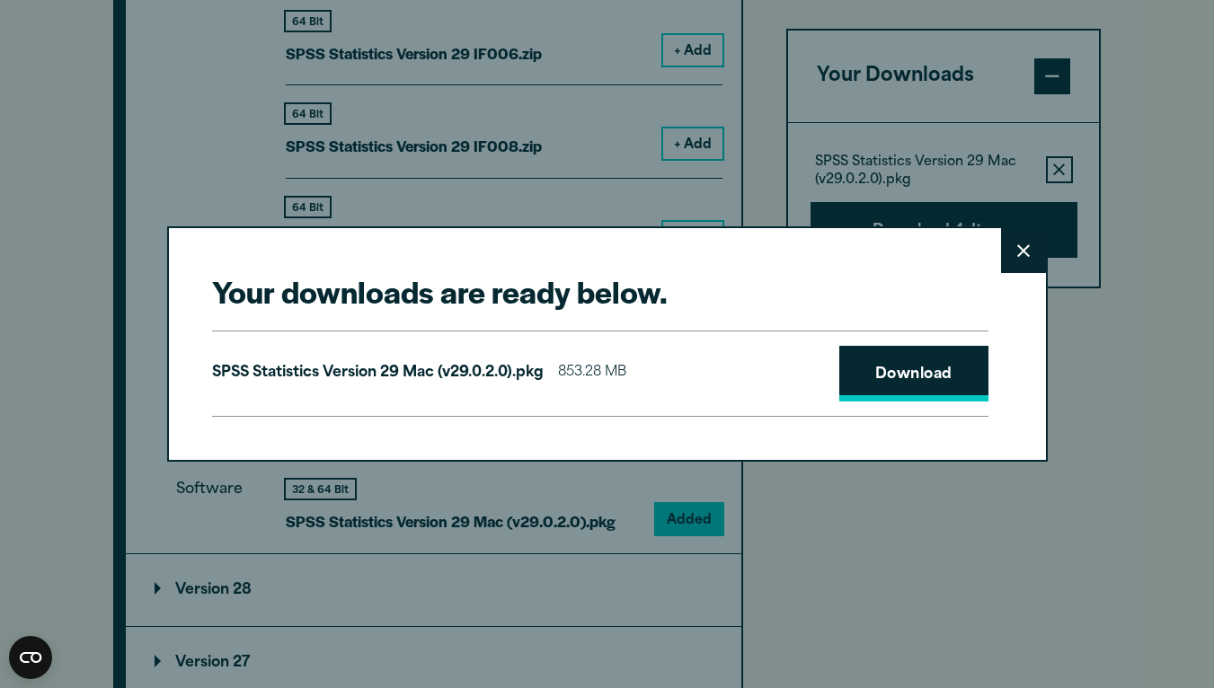
click at [879, 368] on link "Download" at bounding box center [913, 374] width 149 height 56
